Goal: Task Accomplishment & Management: Use online tool/utility

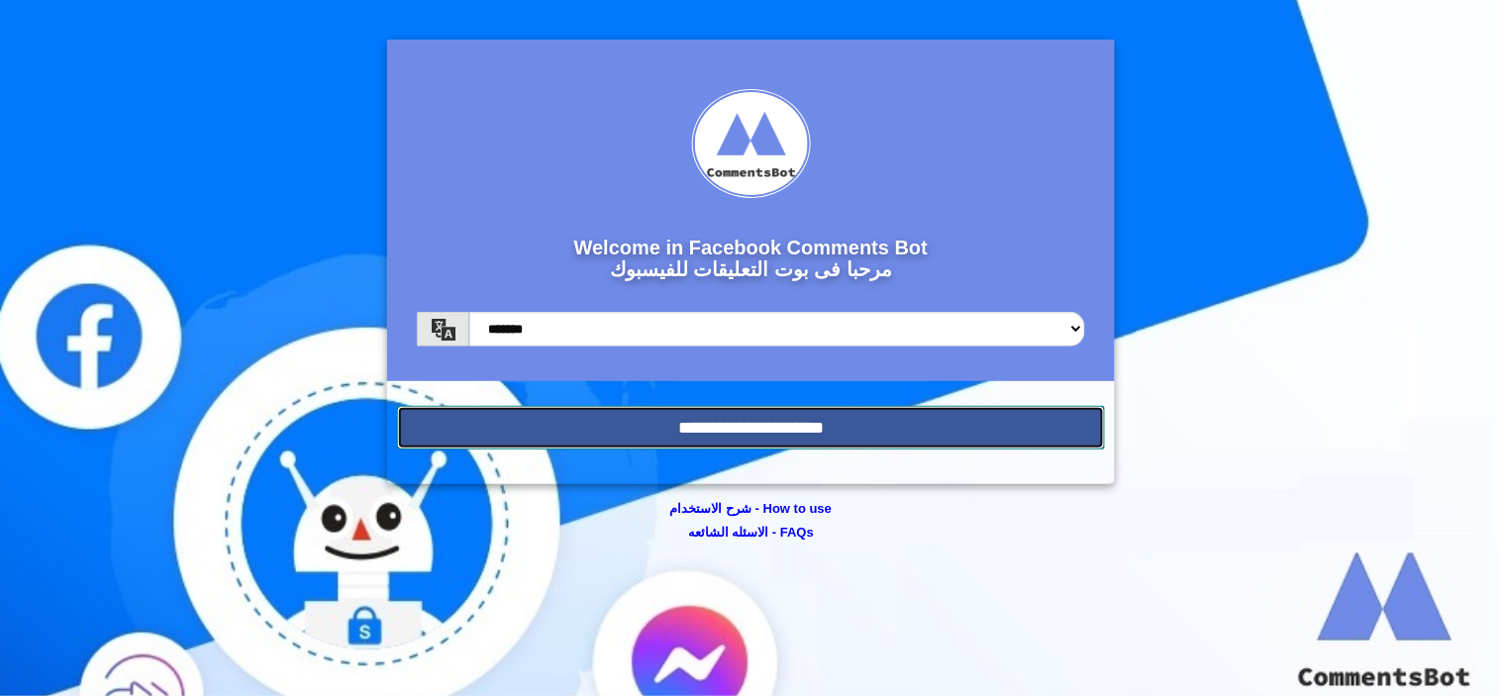
click at [986, 430] on input "**********" at bounding box center [751, 428] width 708 height 44
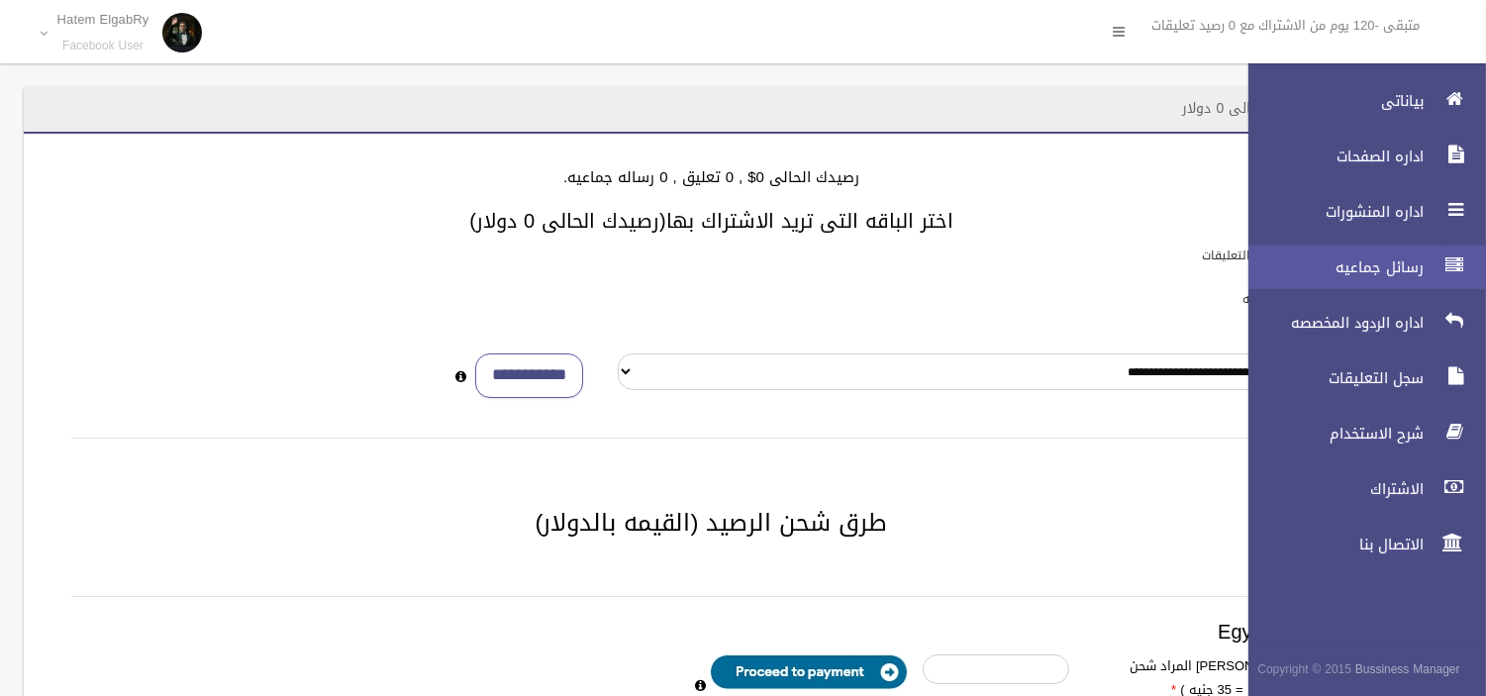
click at [1450, 251] on icon at bounding box center [1454, 266] width 18 height 40
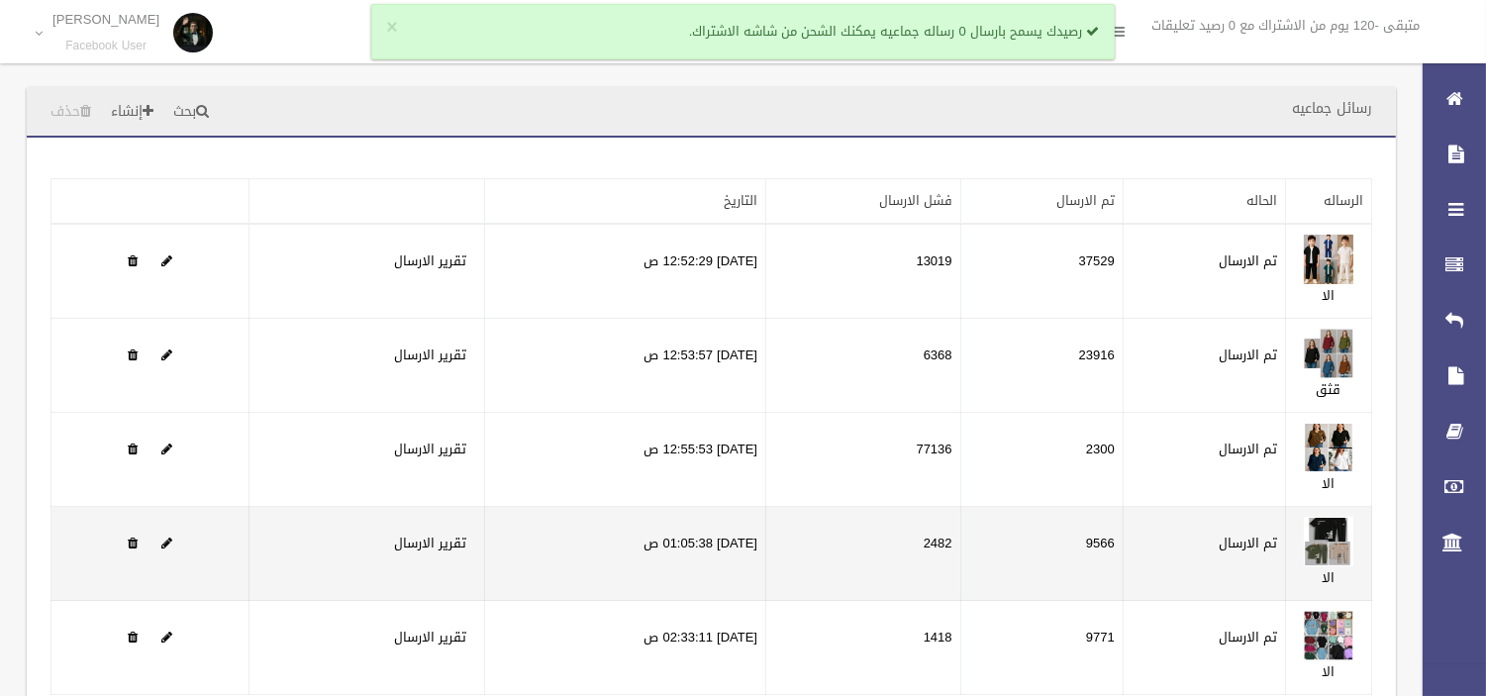
scroll to position [183, 0]
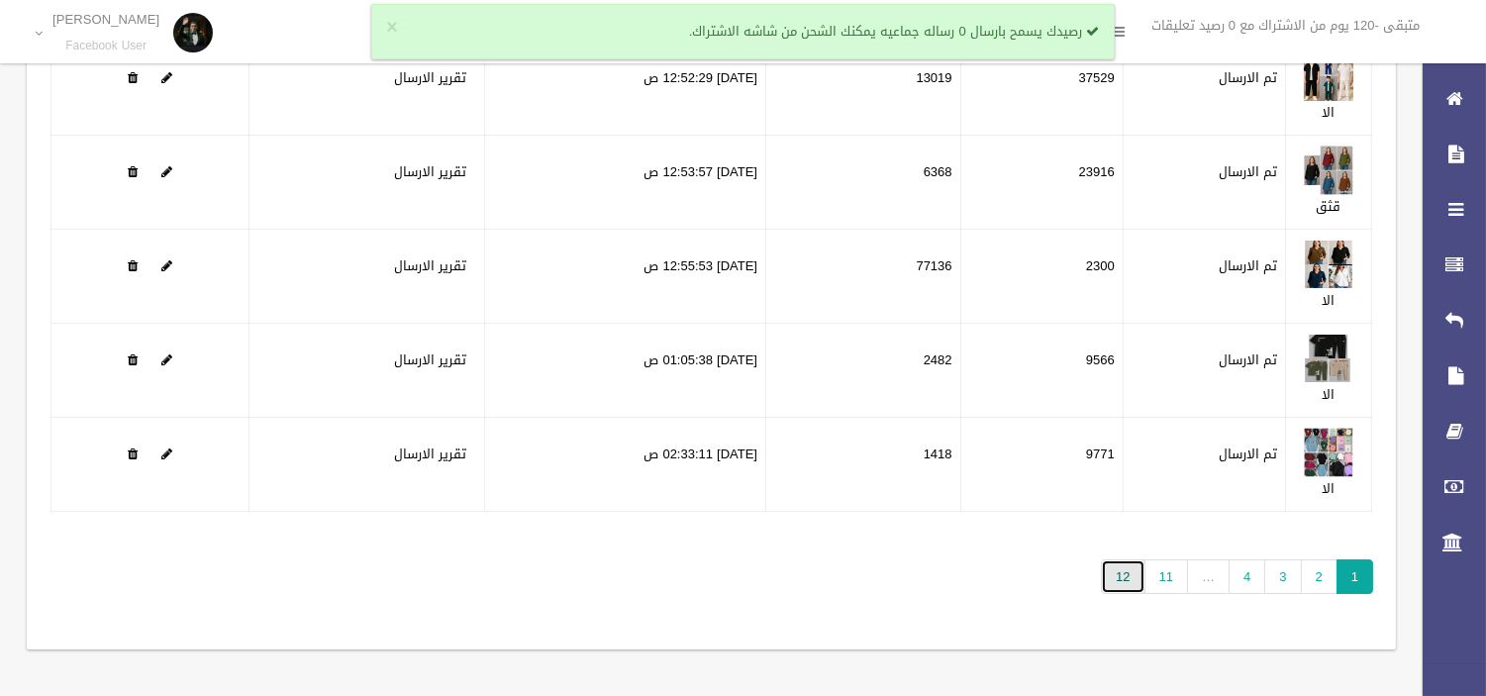
click at [1124, 560] on link "12" at bounding box center [1123, 576] width 44 height 35
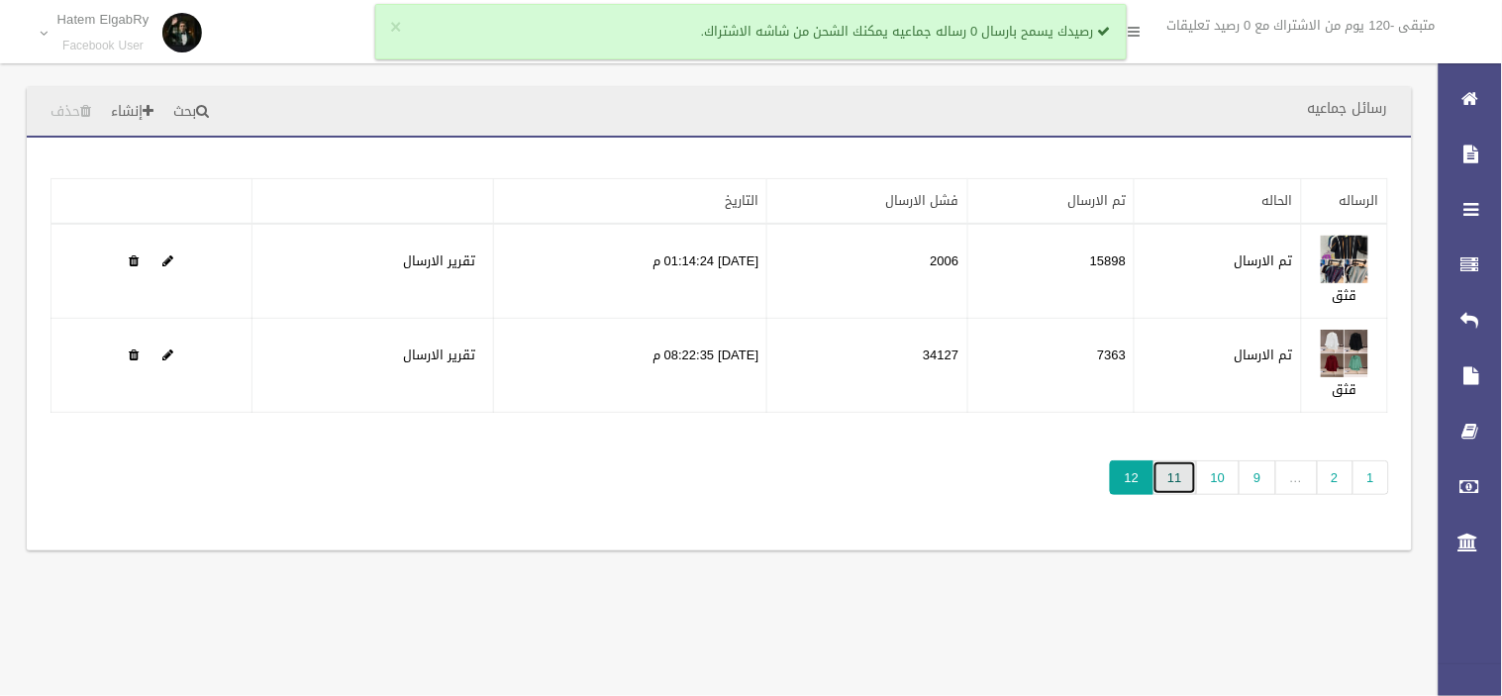
click at [1181, 473] on link "11" at bounding box center [1174, 477] width 44 height 35
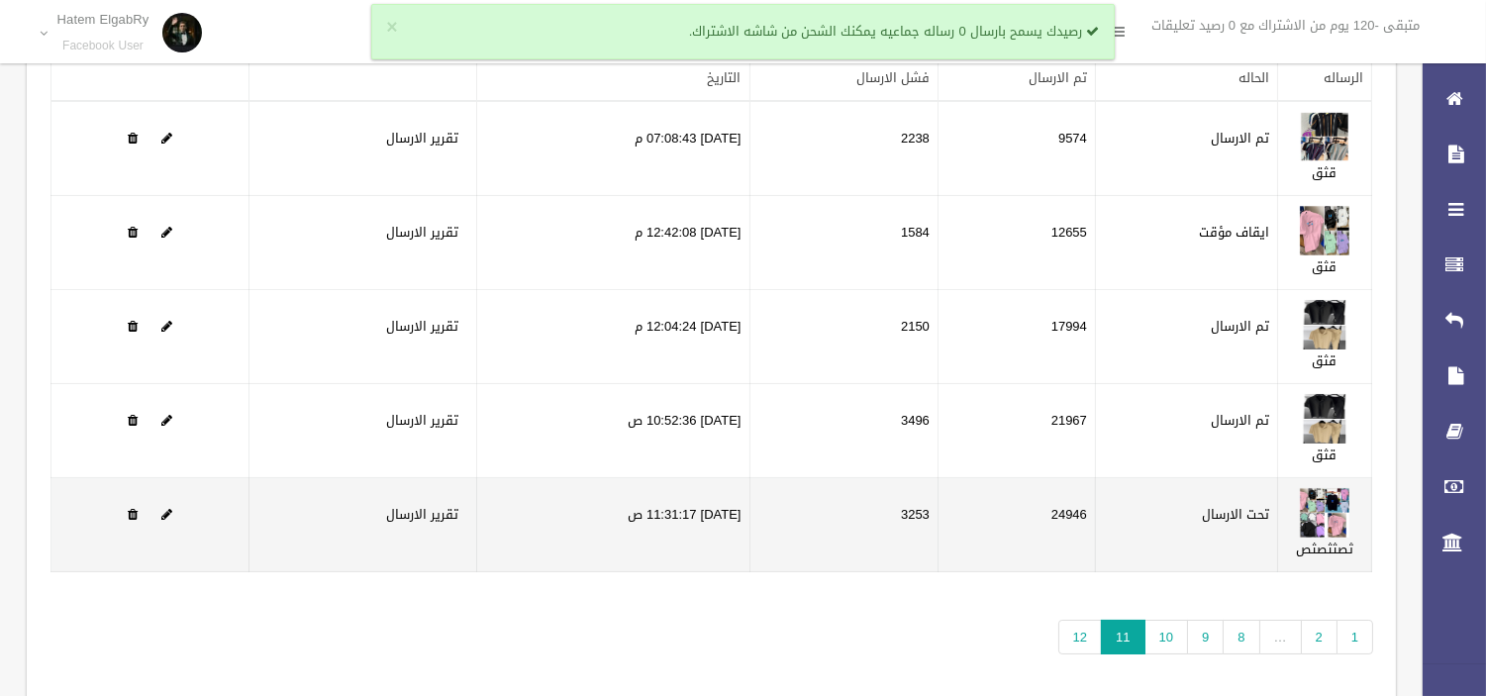
scroll to position [125, 0]
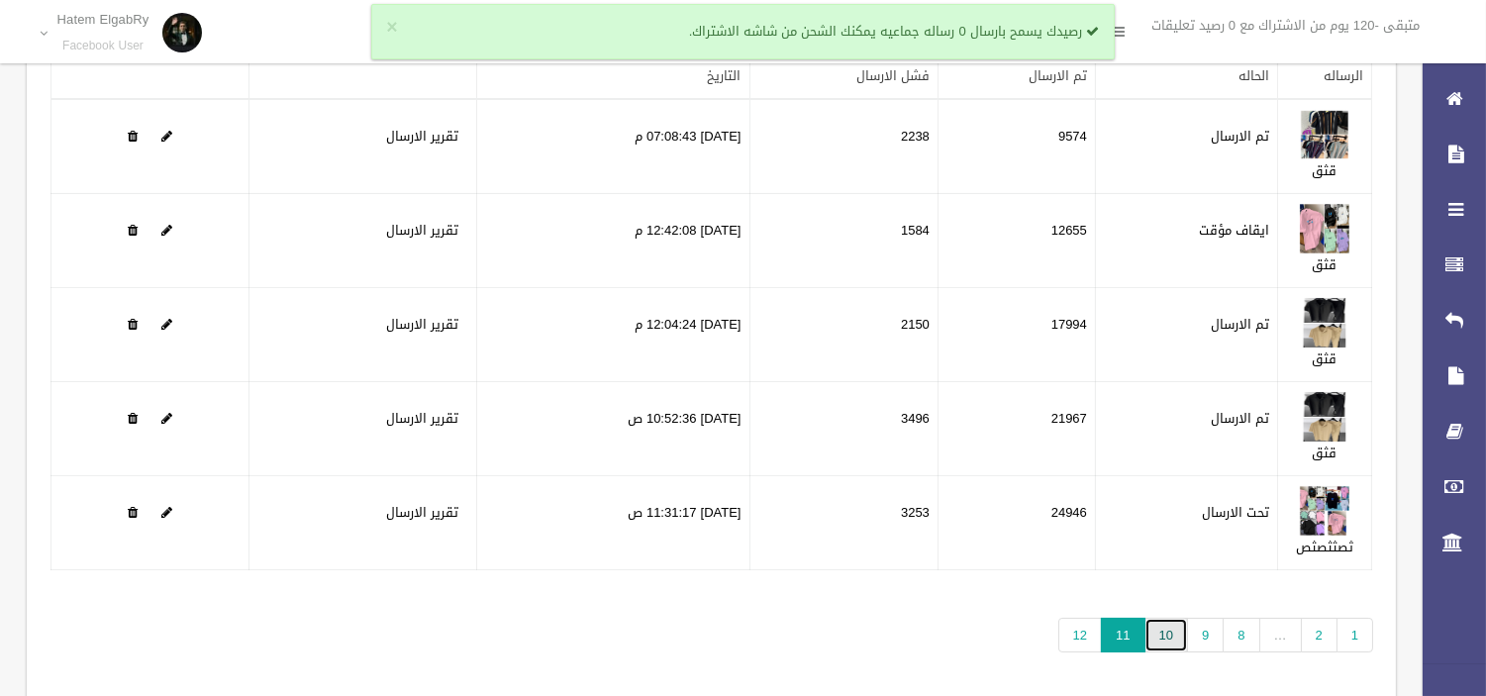
click at [1168, 642] on link "10" at bounding box center [1166, 635] width 44 height 35
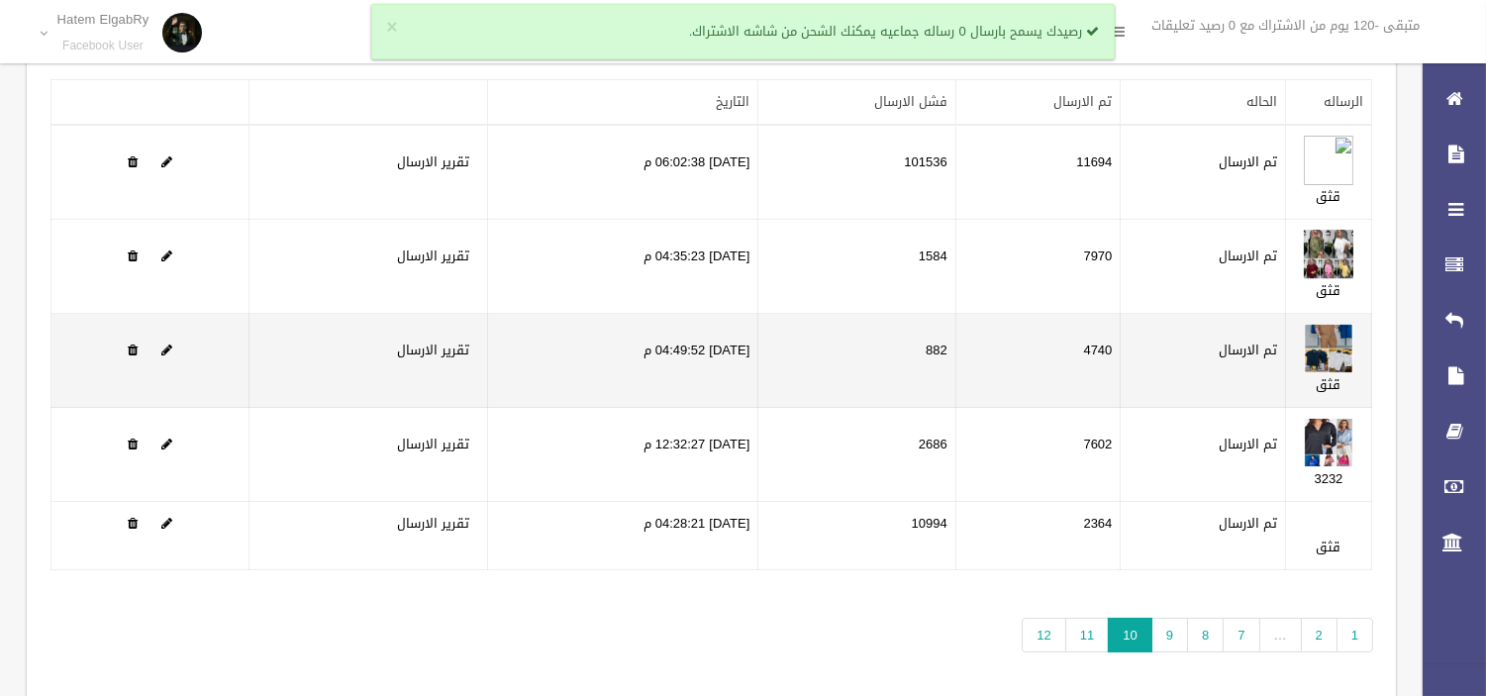
scroll to position [97, 0]
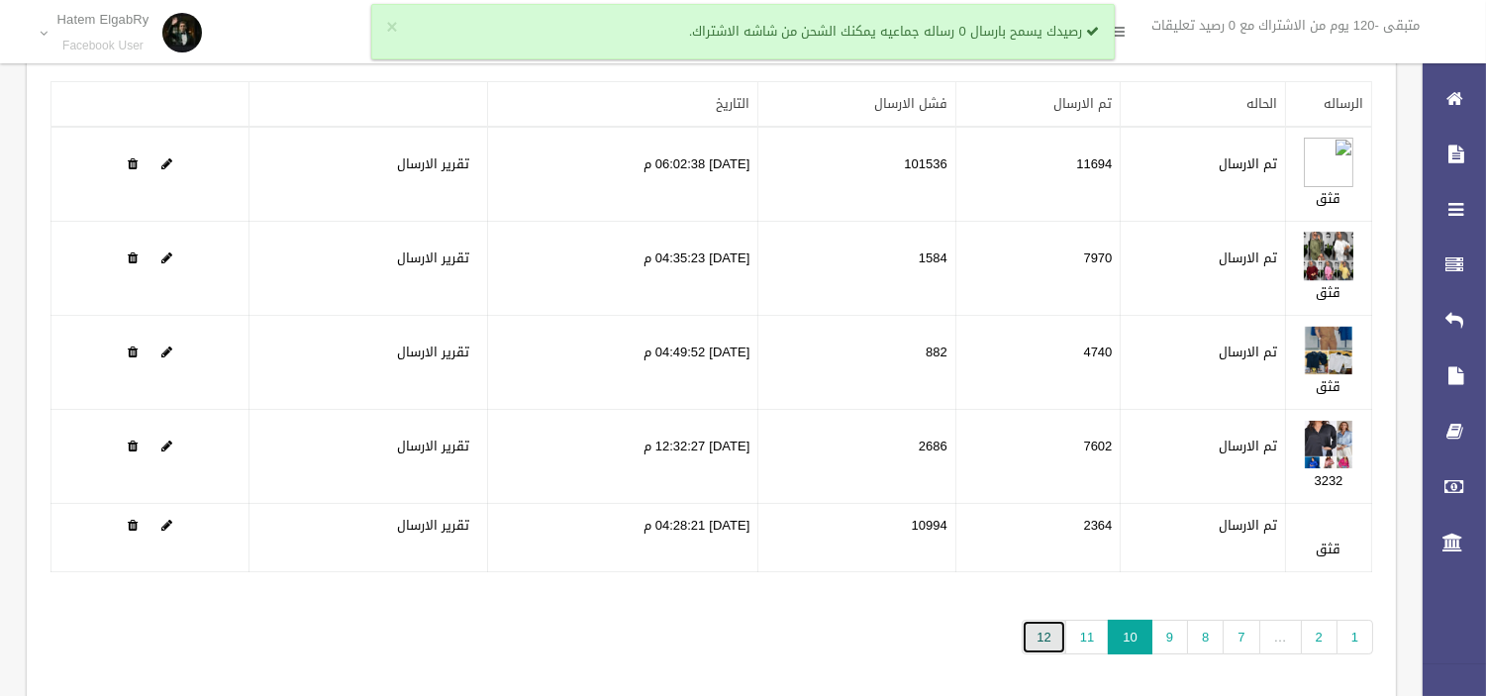
click at [1049, 626] on link "12" at bounding box center [1044, 637] width 44 height 35
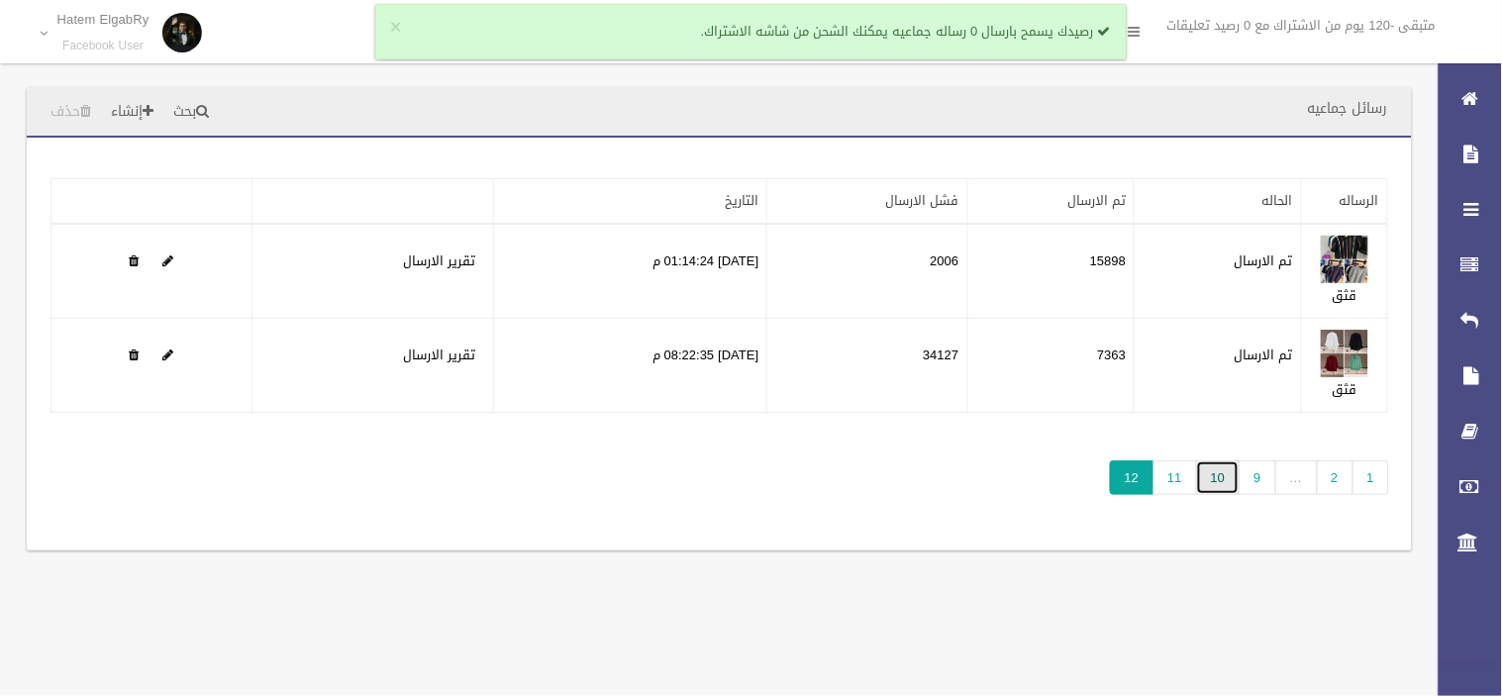
click at [1225, 481] on link "10" at bounding box center [1218, 477] width 44 height 35
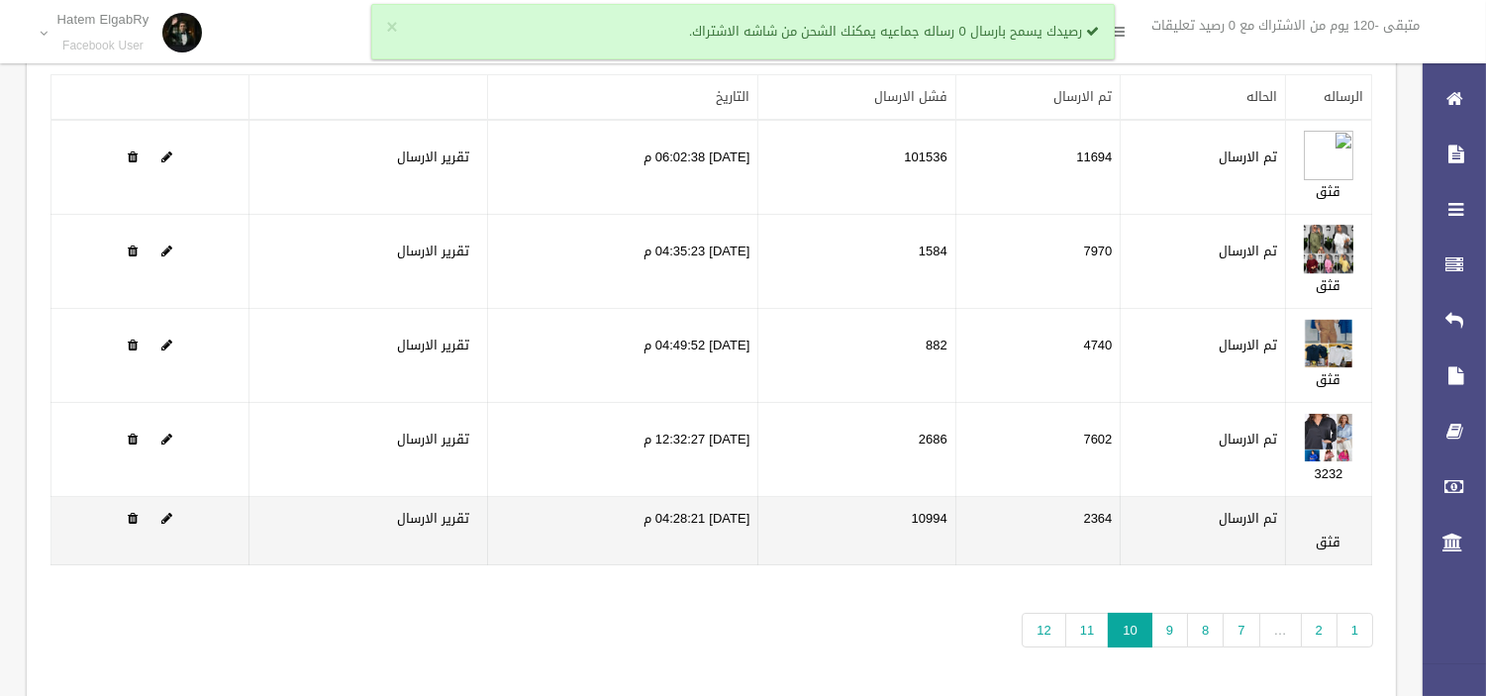
scroll to position [107, 0]
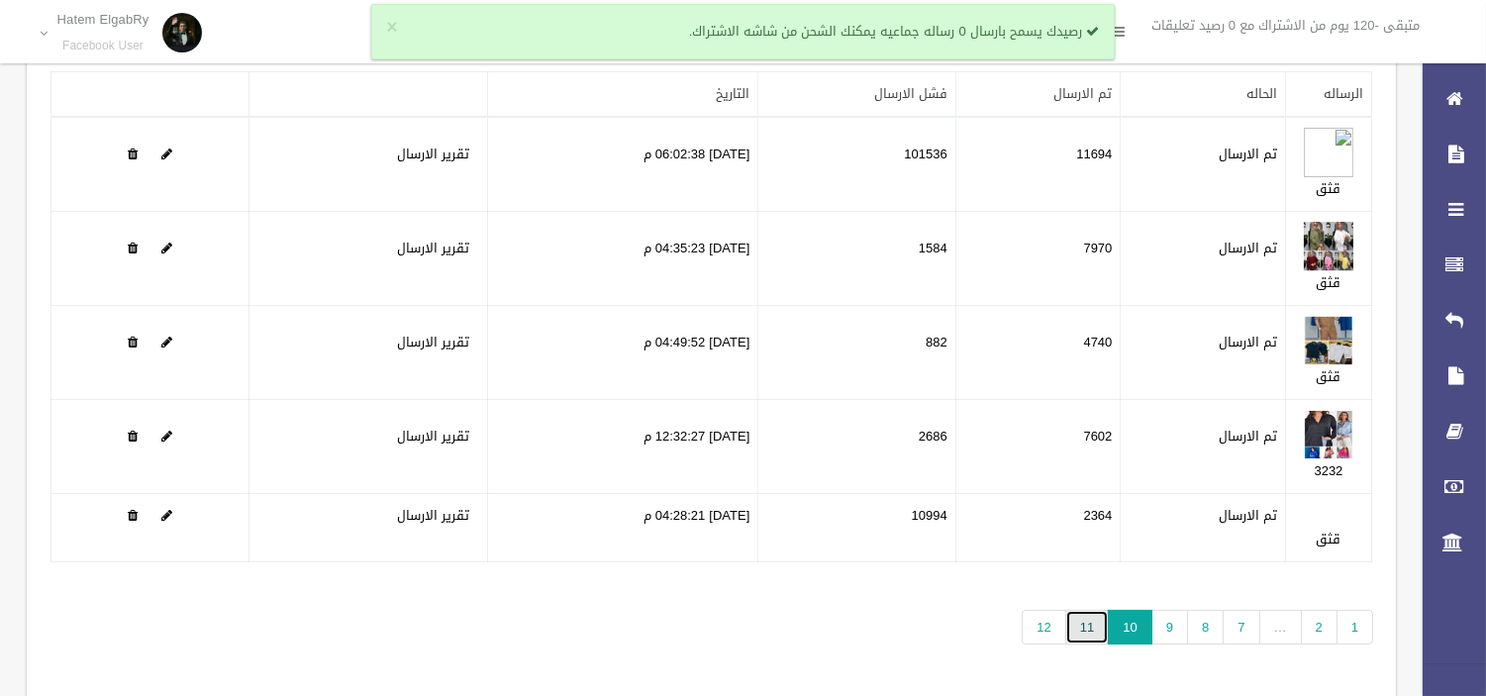
click at [1090, 628] on link "11" at bounding box center [1087, 627] width 44 height 35
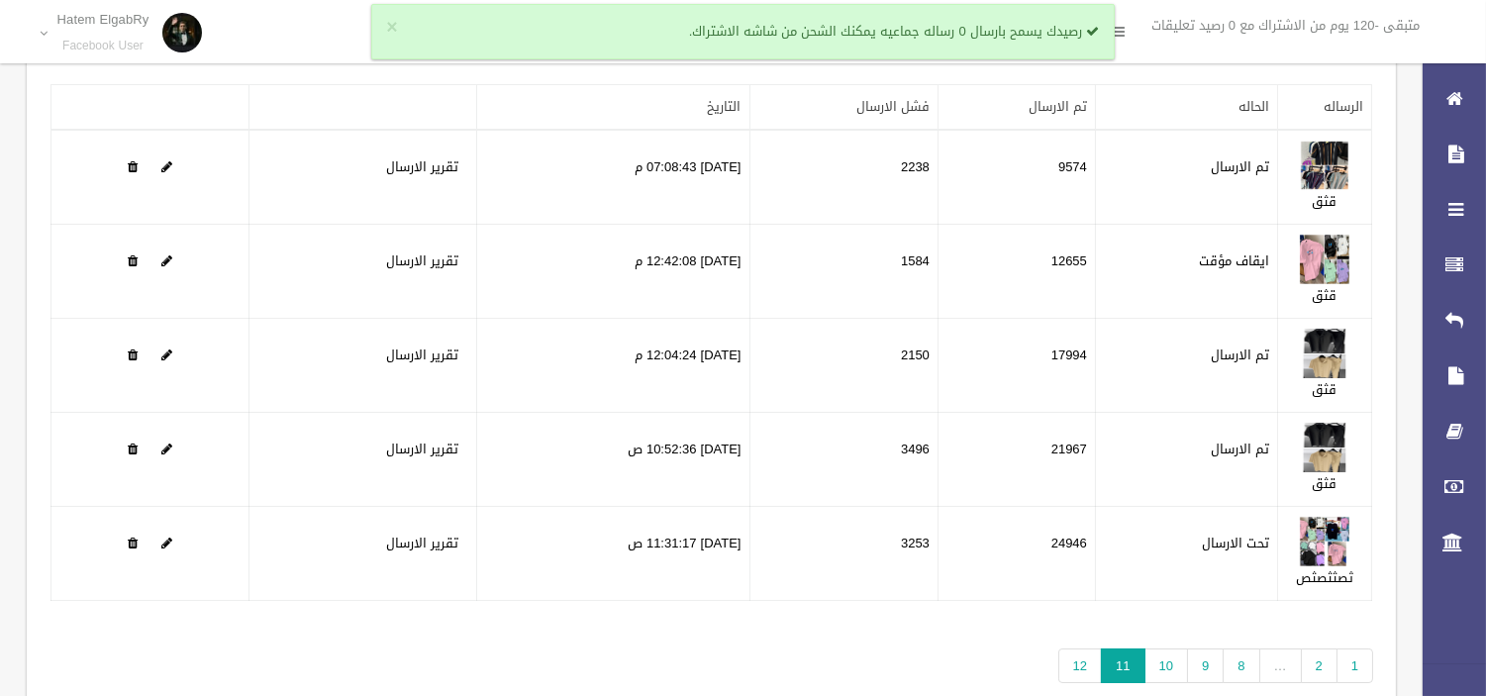
scroll to position [95, 0]
click at [1200, 647] on link "9" at bounding box center [1205, 664] width 37 height 35
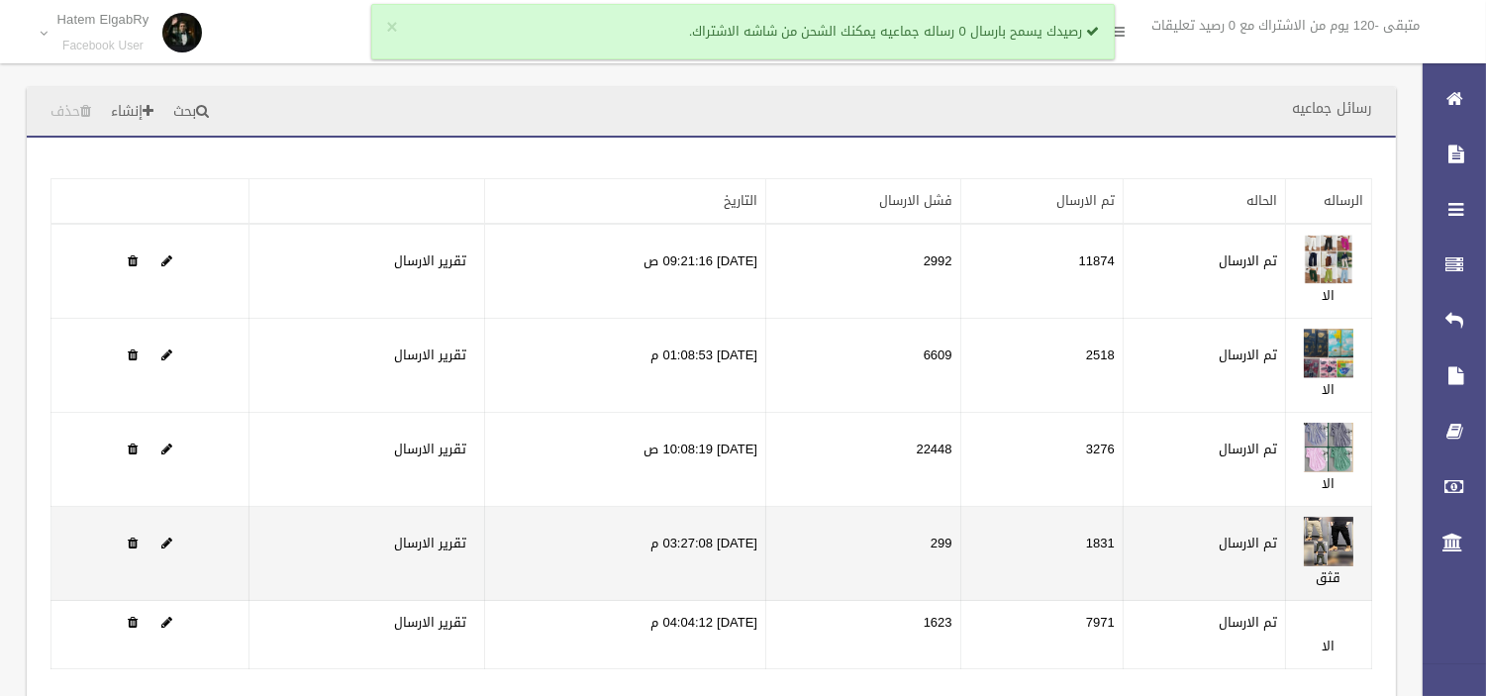
scroll to position [156, 0]
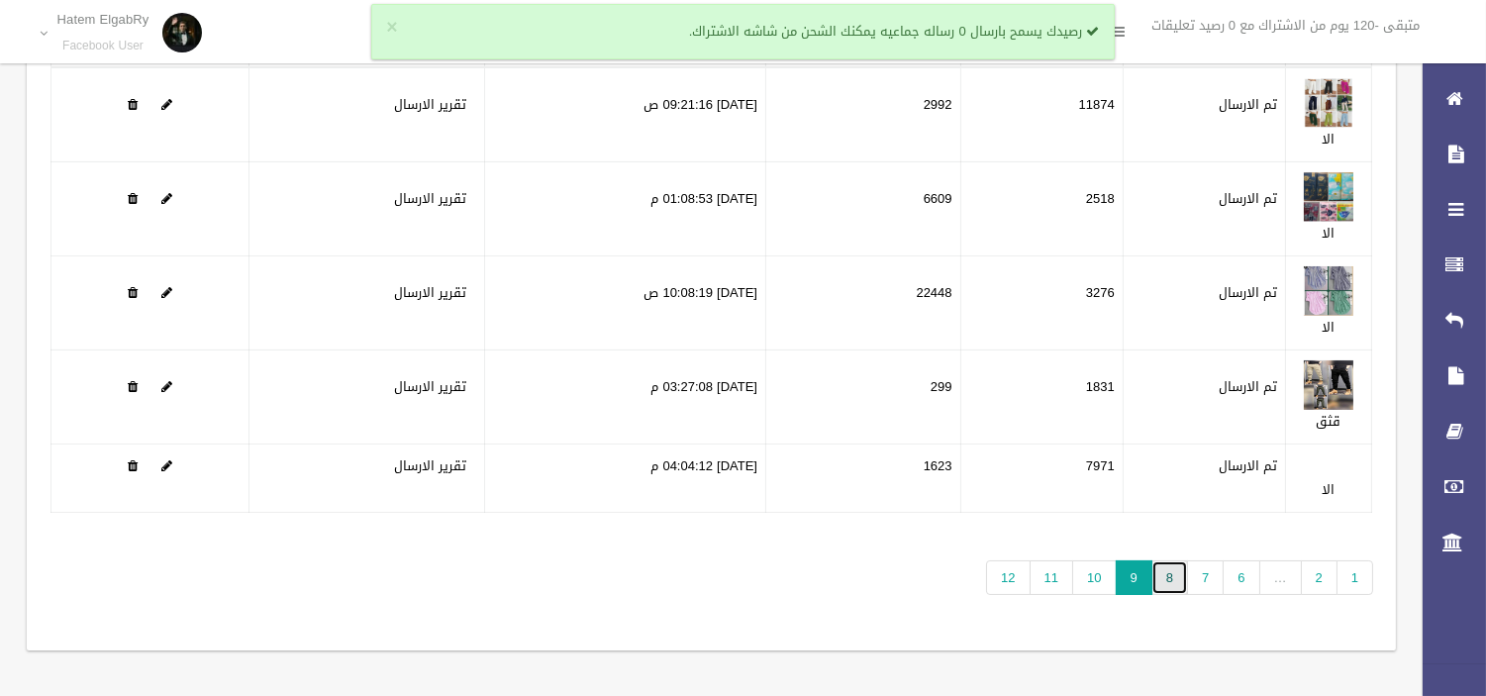
click at [1162, 574] on link "8" at bounding box center [1169, 577] width 37 height 35
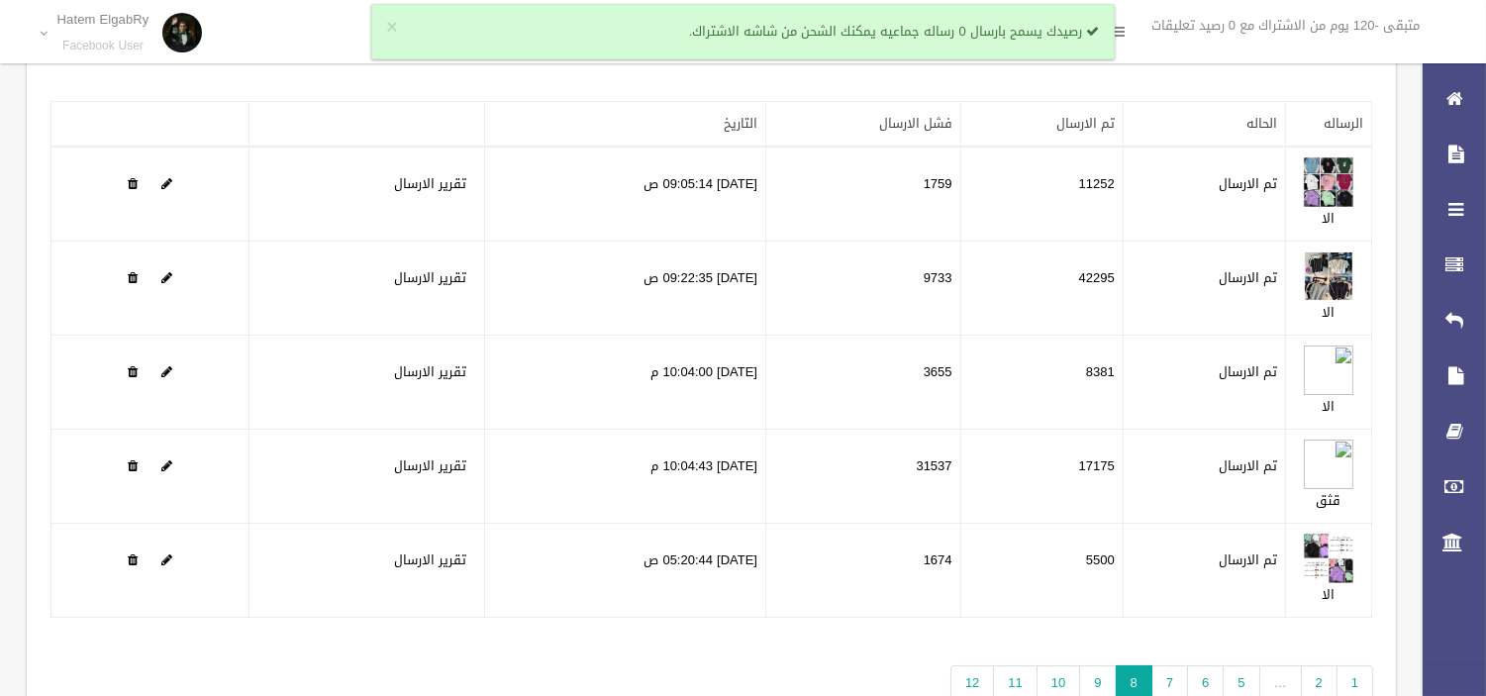
scroll to position [75, 0]
click at [1179, 677] on link "7" at bounding box center [1169, 684] width 37 height 35
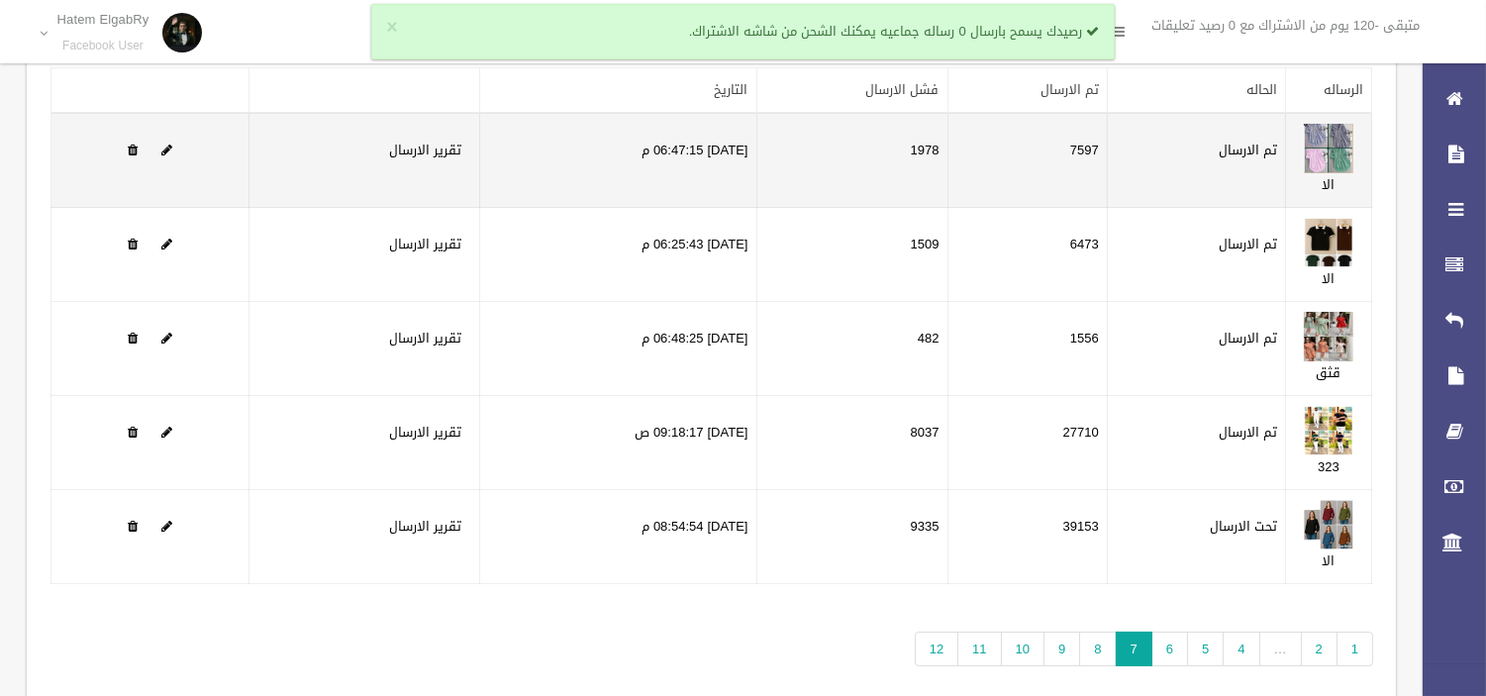
scroll to position [183, 0]
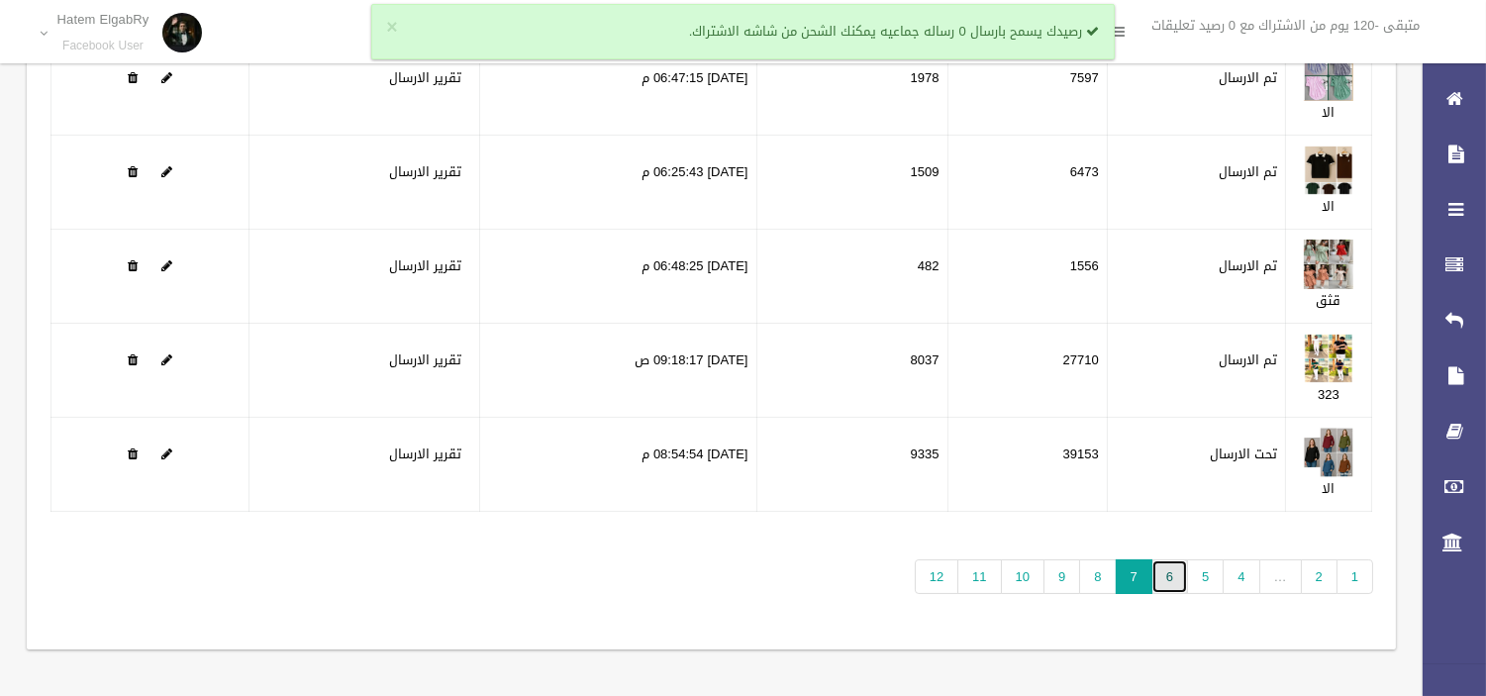
click at [1178, 578] on link "6" at bounding box center [1169, 576] width 37 height 35
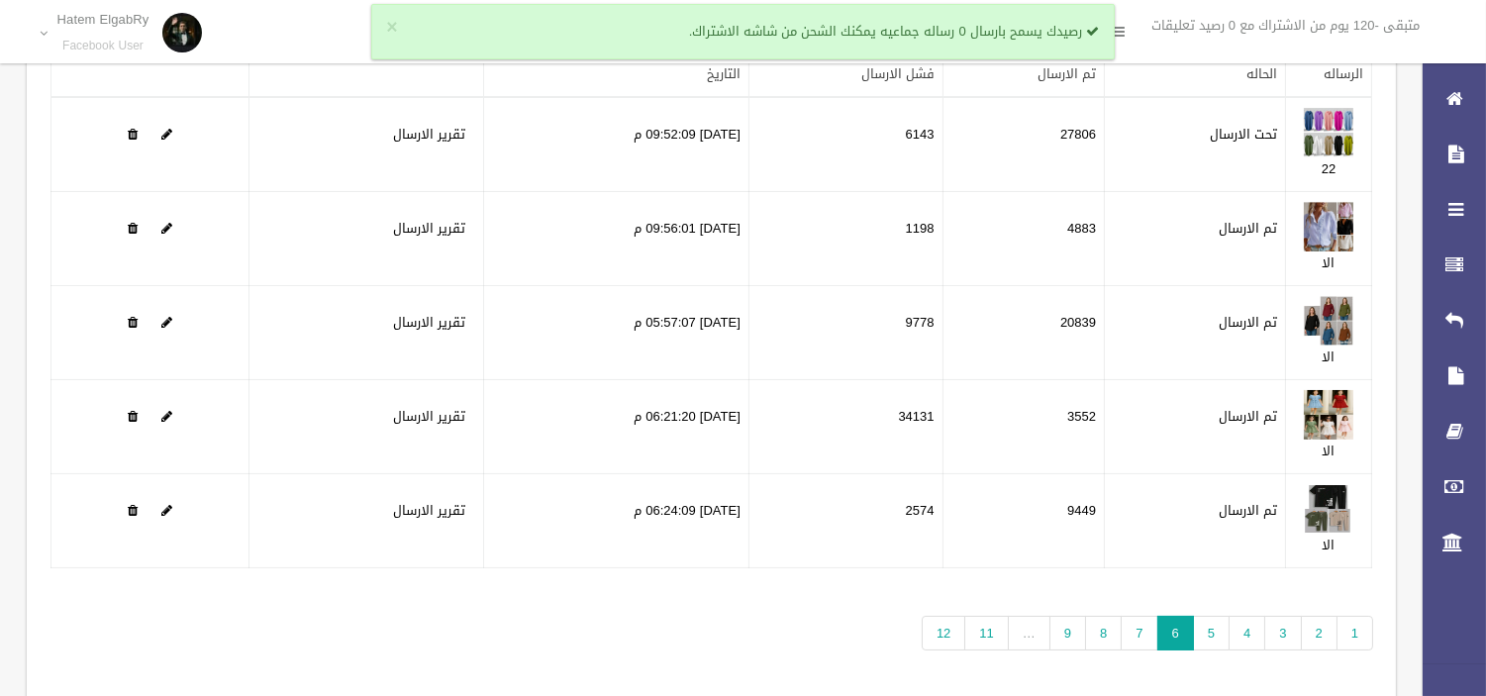
scroll to position [183, 0]
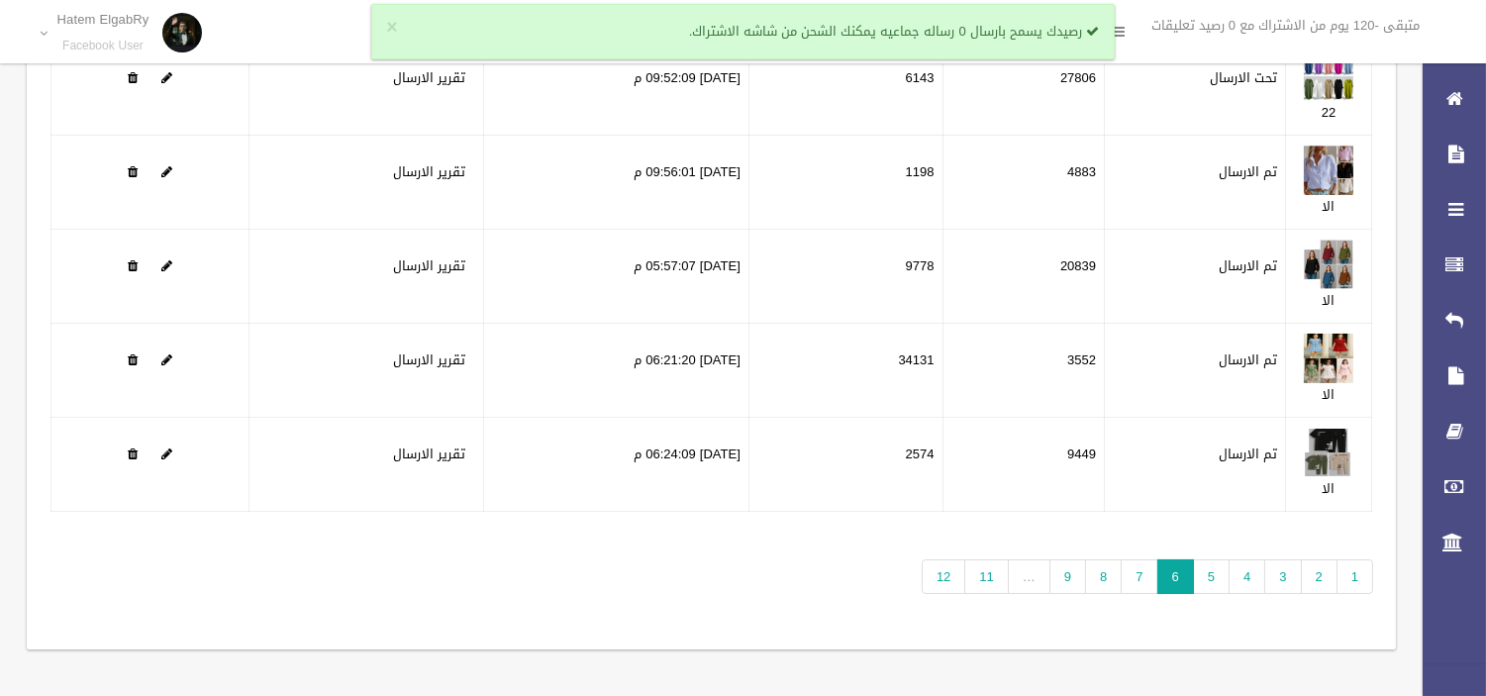
click at [1208, 549] on div "تطبيق مسح البيانات الرساله الحاله تم الارسال فشل الارسال التاريخ 22" at bounding box center [711, 301] width 1369 height 695
click at [1206, 572] on link "5" at bounding box center [1211, 576] width 37 height 35
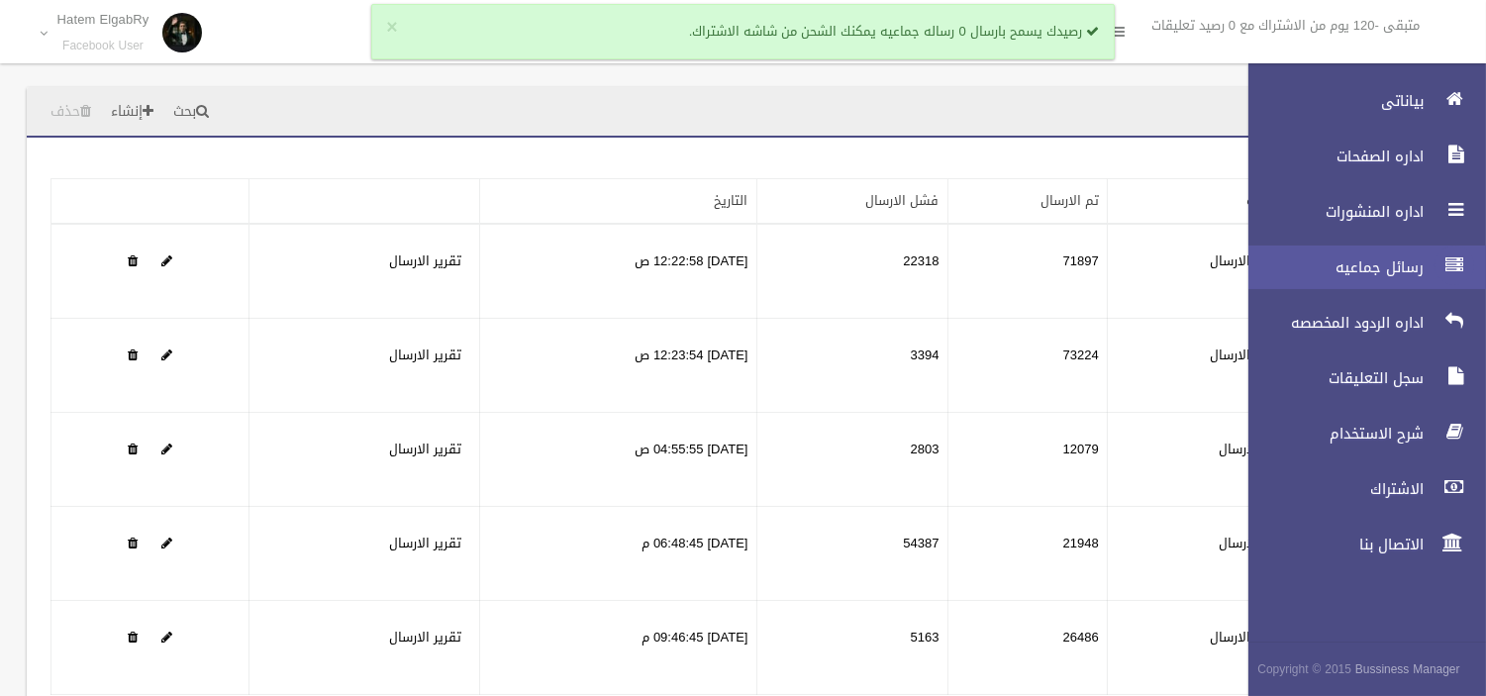
click at [1439, 258] on div at bounding box center [1455, 266] width 40 height 40
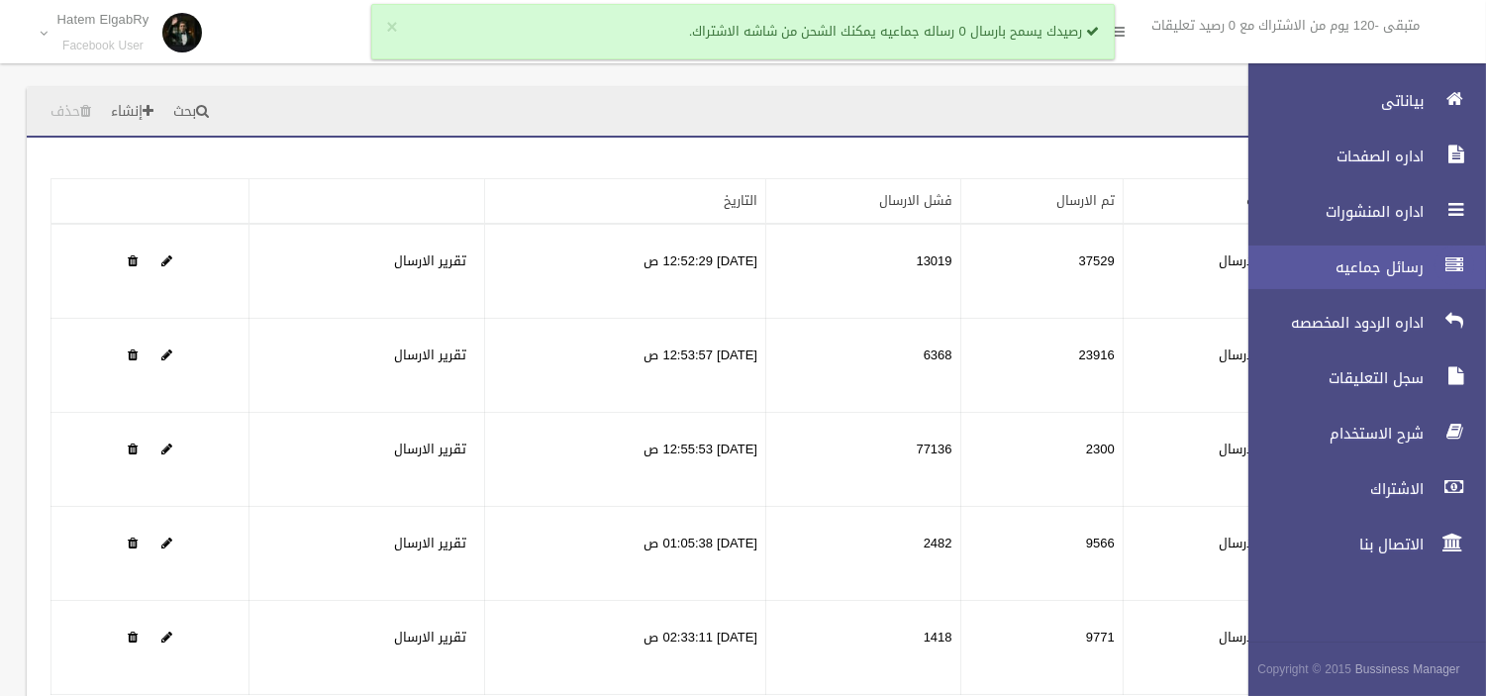
click at [1445, 249] on icon at bounding box center [1454, 266] width 18 height 40
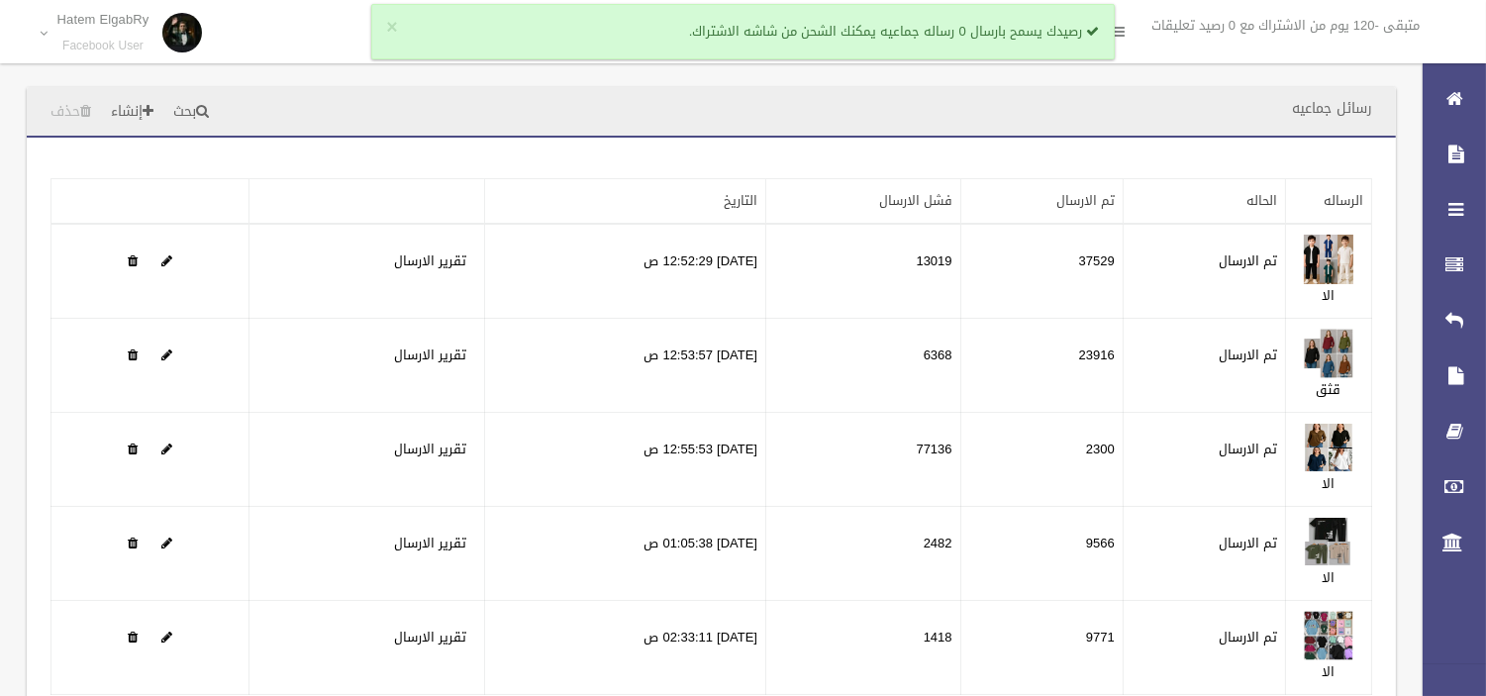
click at [174, 95] on div "بحث إنشاء حذف" at bounding box center [130, 111] width 206 height 49
click at [150, 112] on link "إنشاء" at bounding box center [132, 112] width 58 height 37
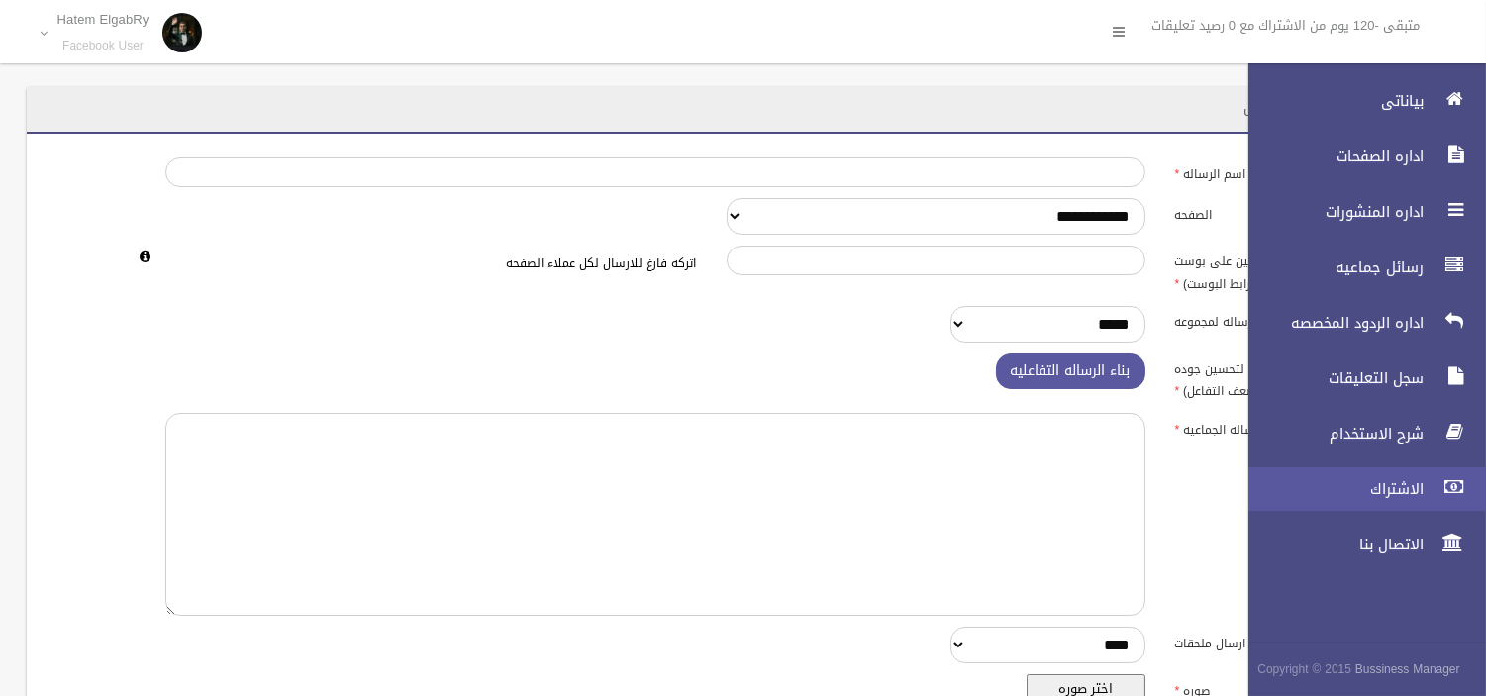
click at [1447, 477] on icon at bounding box center [1454, 487] width 18 height 40
